Goal: Information Seeking & Learning: Learn about a topic

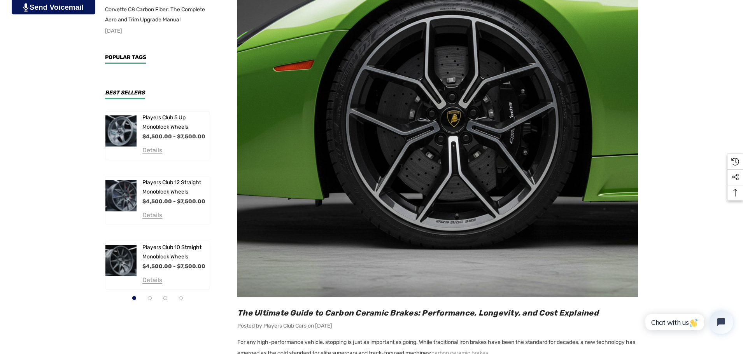
scroll to position [389, 0]
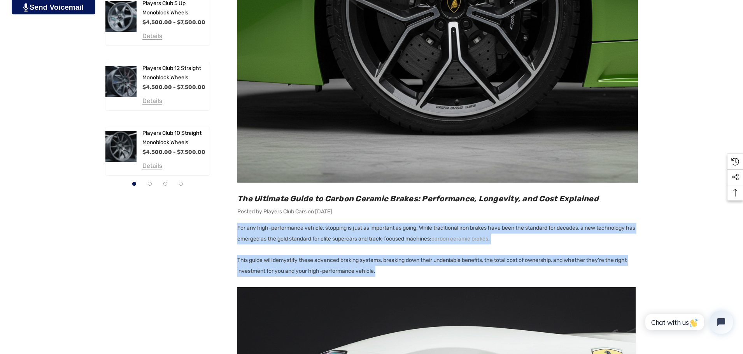
drag, startPoint x: 236, startPoint y: 231, endPoint x: 387, endPoint y: 264, distance: 154.1
drag, startPoint x: 391, startPoint y: 267, endPoint x: 236, endPoint y: 225, distance: 160.0
copy div "For any high-performance vehicle, stopping is just as important as going. While…"
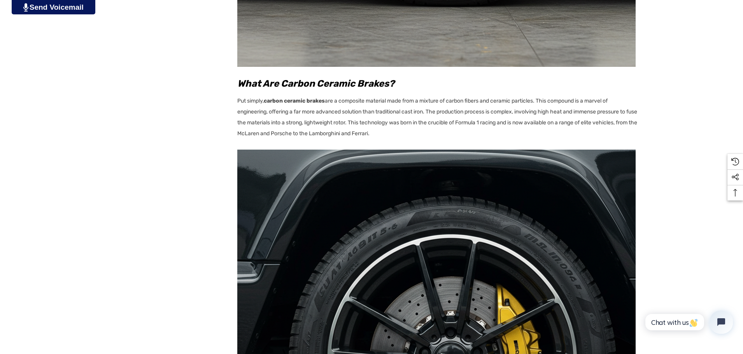
scroll to position [1011, 0]
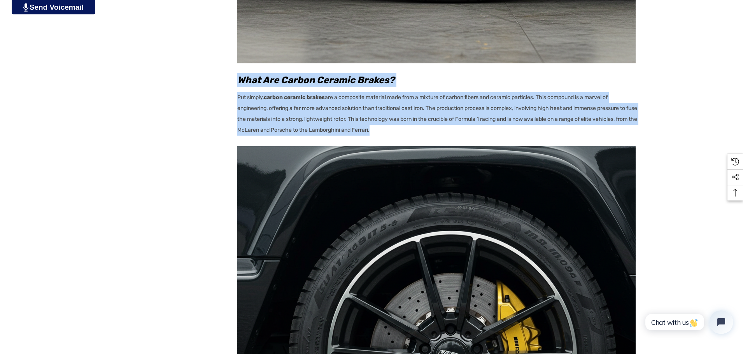
drag, startPoint x: 239, startPoint y: 82, endPoint x: 348, endPoint y: 137, distance: 123.0
copy div "What Are Carbon Ceramic Brakes? Put simply, carbon ceramic brakes are a composi…"
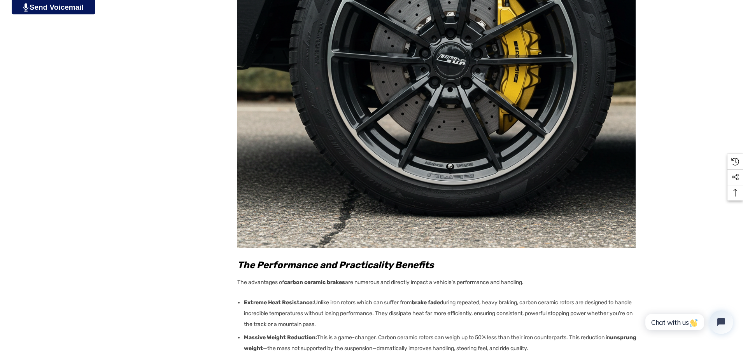
scroll to position [1478, 0]
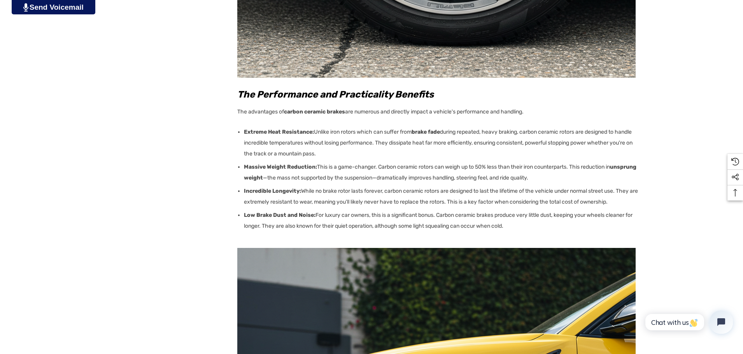
drag, startPoint x: 237, startPoint y: 94, endPoint x: 516, endPoint y: 225, distance: 307.8
copy div "Lor Ipsumdolors ame Consectetura Elitsedd Eiu temporinci ut labore etdolor magn…"
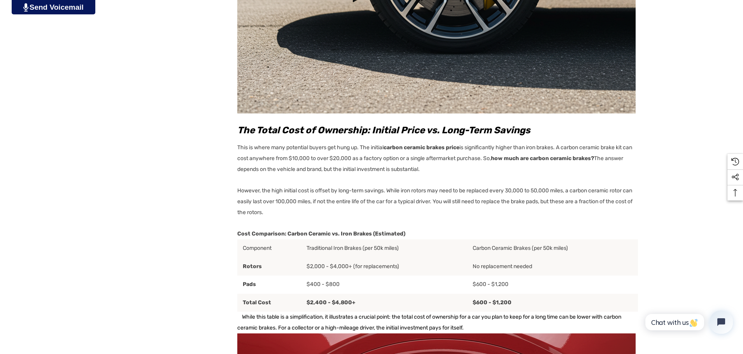
scroll to position [2022, 0]
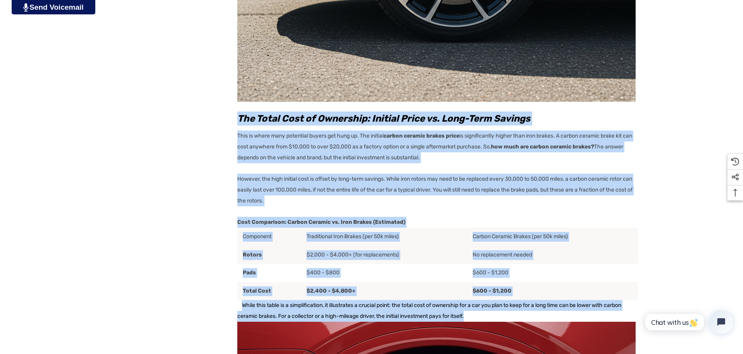
drag, startPoint x: 235, startPoint y: 119, endPoint x: 475, endPoint y: 301, distance: 300.9
copy div "The Total Cost of Ownership: Initial Price vs. Long-Term Savings This is where …"
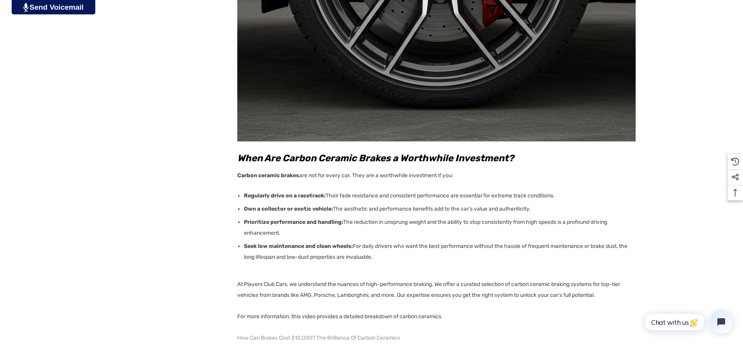
scroll to position [2606, 0]
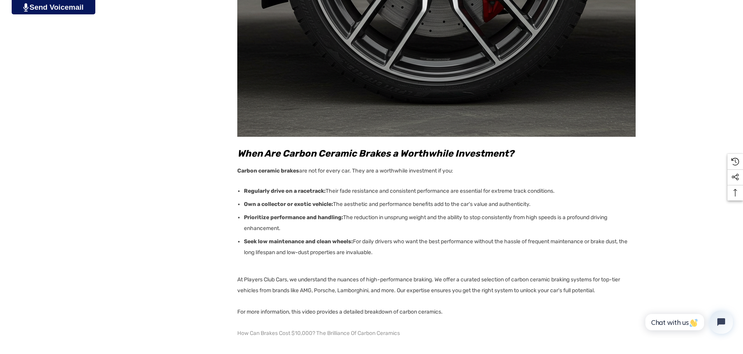
drag, startPoint x: 235, startPoint y: 143, endPoint x: 397, endPoint y: 236, distance: 186.9
copy div "When Are Carbon Ceramic Brakes a Worthwhile Investment? Carbon ceramic brakes a…"
